Goal: Transaction & Acquisition: Obtain resource

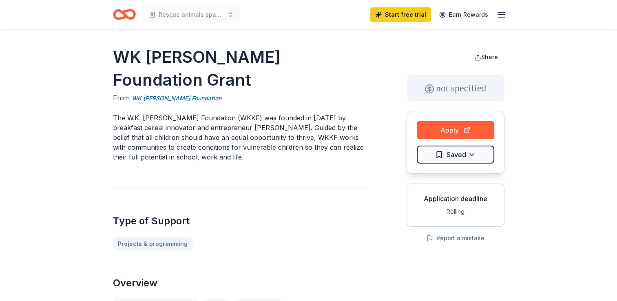
click at [291, 113] on p "The W.K. Kellogg Foundation (WKKF) was founded in 1930 by breakfast cereal inno…" at bounding box center [240, 137] width 255 height 49
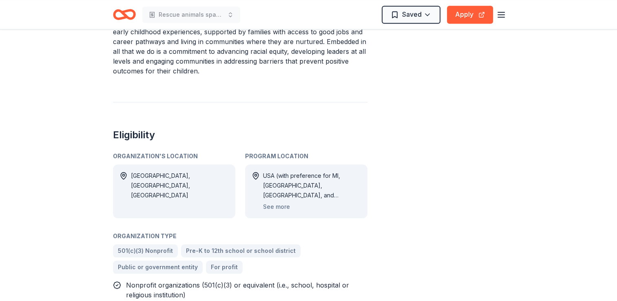
scroll to position [702, 0]
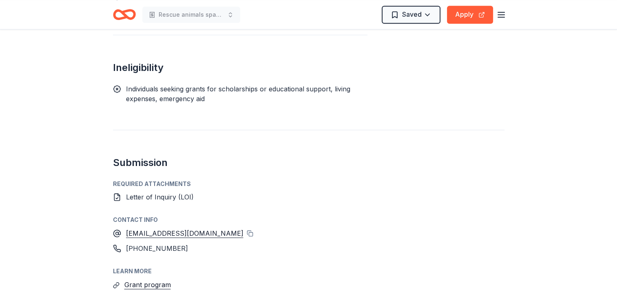
scroll to position [1099, 0]
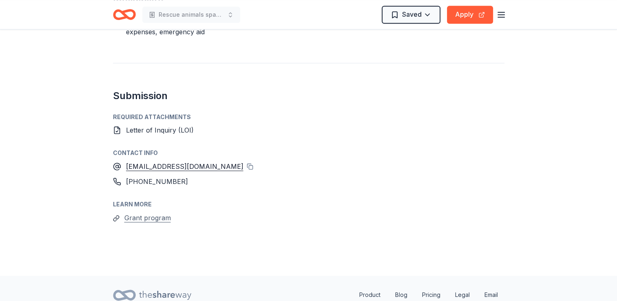
click at [148, 213] on button "Grant program" at bounding box center [147, 218] width 47 height 11
click at [306, 148] on div "Contact info" at bounding box center [309, 153] width 392 height 10
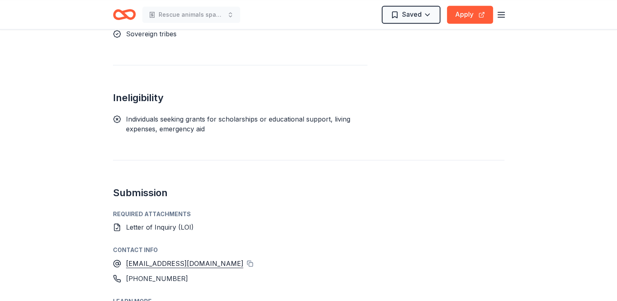
scroll to position [936, 0]
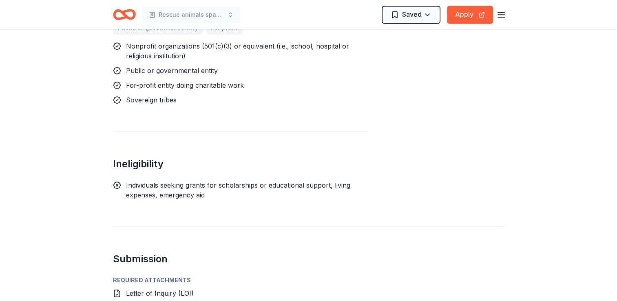
click at [150, 275] on div "Required Attachments" at bounding box center [309, 280] width 392 height 10
click at [264, 226] on div "Submission Required Attachments Letter of Inquiry (LOI) Contact info concierged…" at bounding box center [309, 306] width 392 height 161
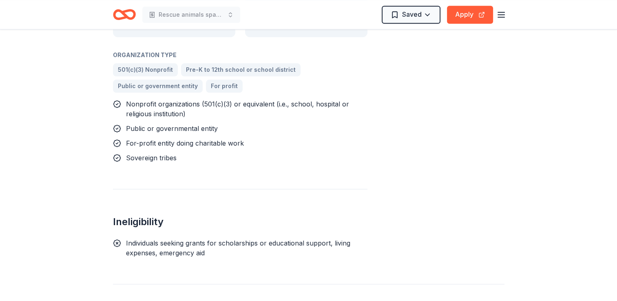
scroll to position [952, 0]
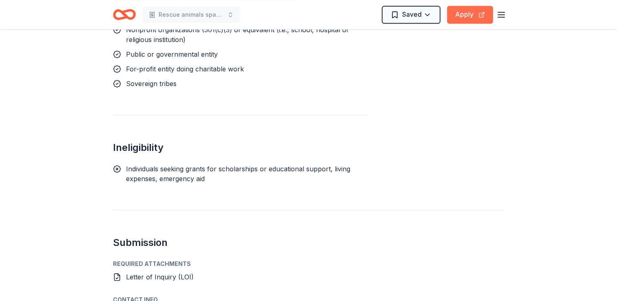
click at [474, 17] on button "Apply" at bounding box center [470, 15] width 46 height 18
